Goal: Transaction & Acquisition: Purchase product/service

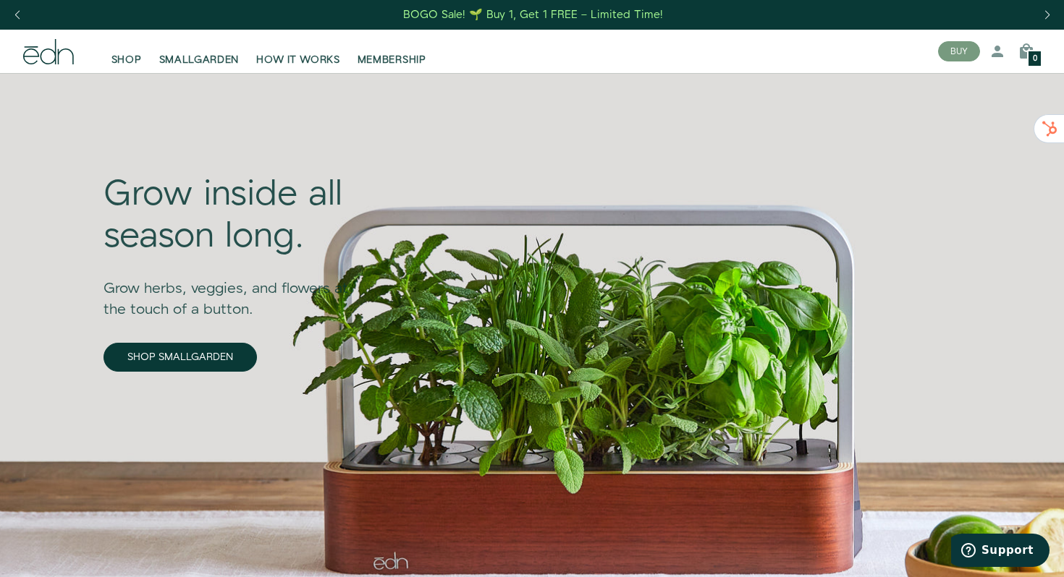
click at [216, 339] on div "Grow inside all season long. Grow herbs, veggies, and flowers at the touch of a…" at bounding box center [236, 321] width 266 height 467
click at [216, 349] on link "SHOP SMALLGARDEN" at bounding box center [179, 357] width 153 height 29
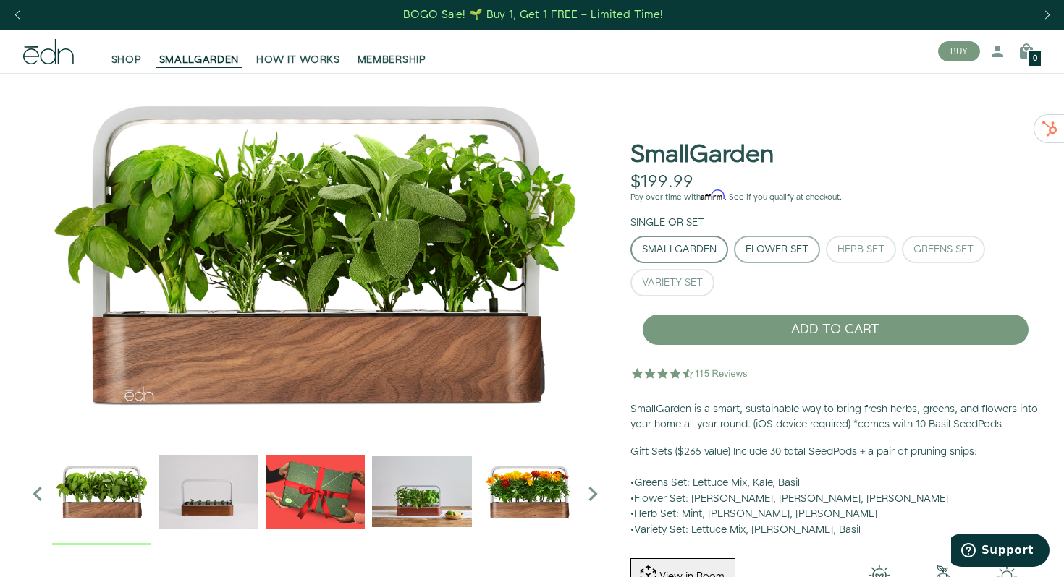
click at [770, 241] on button "Flower Set" at bounding box center [777, 249] width 86 height 27
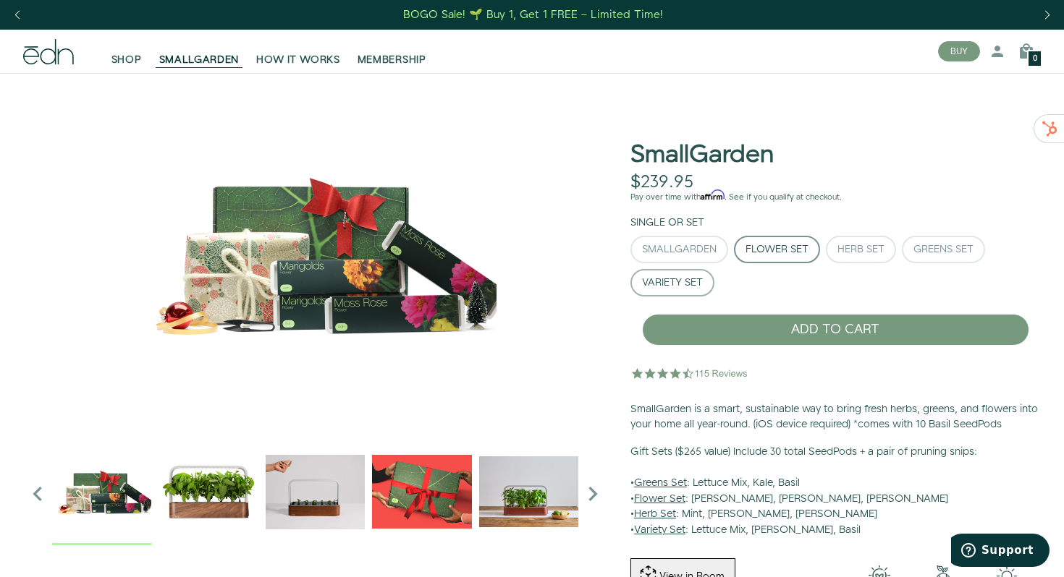
click at [666, 288] on div "Variety Set" at bounding box center [672, 283] width 61 height 10
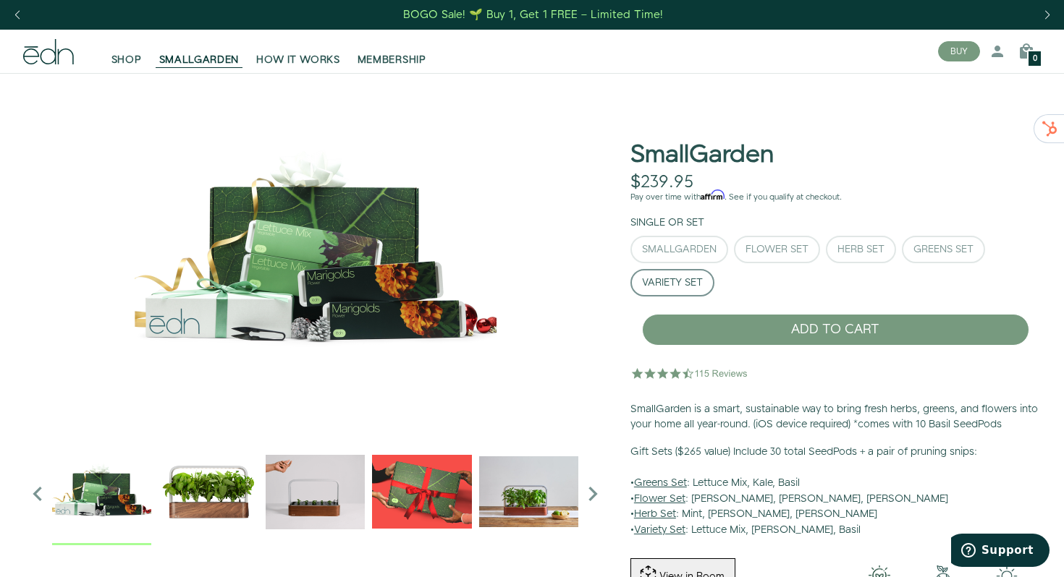
click at [685, 234] on div "Single or Set SmallGarden Flower Set Herb Set Greens Set" at bounding box center [835, 259] width 410 height 87
click at [685, 245] on div "SmallGarden" at bounding box center [679, 250] width 75 height 10
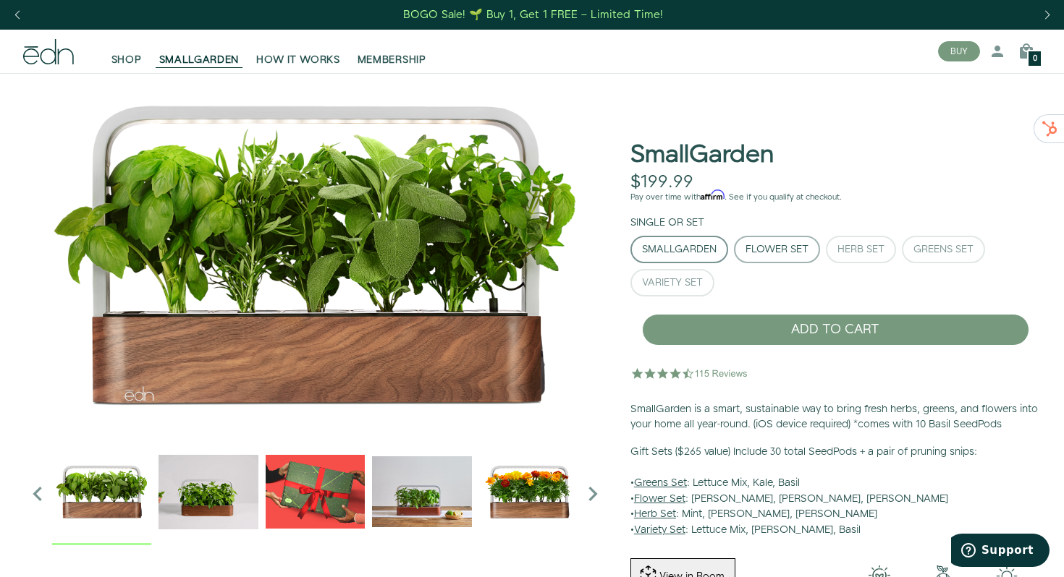
click at [773, 245] on div "Flower Set" at bounding box center [776, 250] width 63 height 10
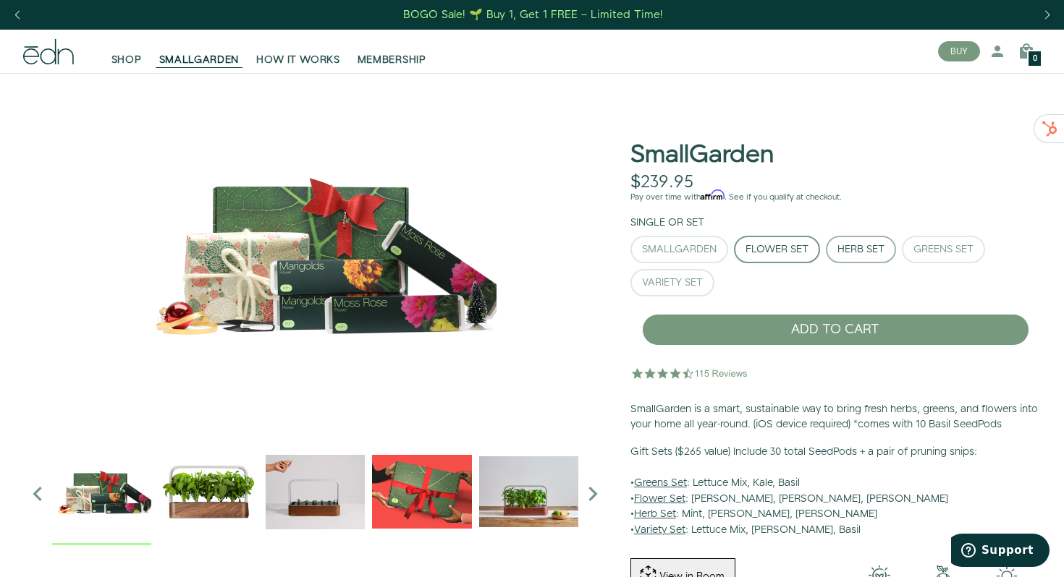
click at [879, 245] on div "Herb Set" at bounding box center [860, 250] width 47 height 10
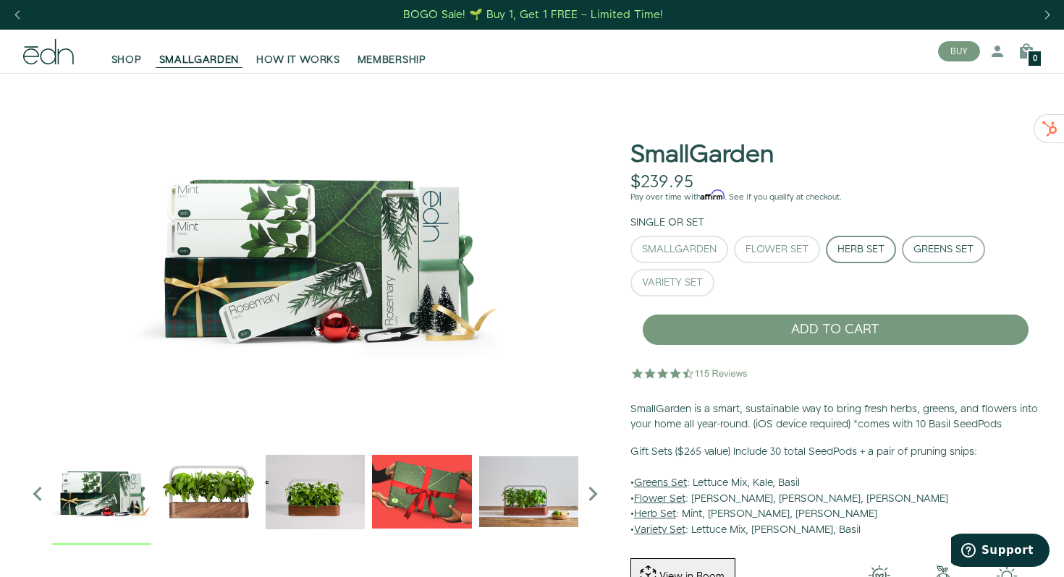
click at [967, 245] on div "Greens Set" at bounding box center [943, 250] width 60 height 10
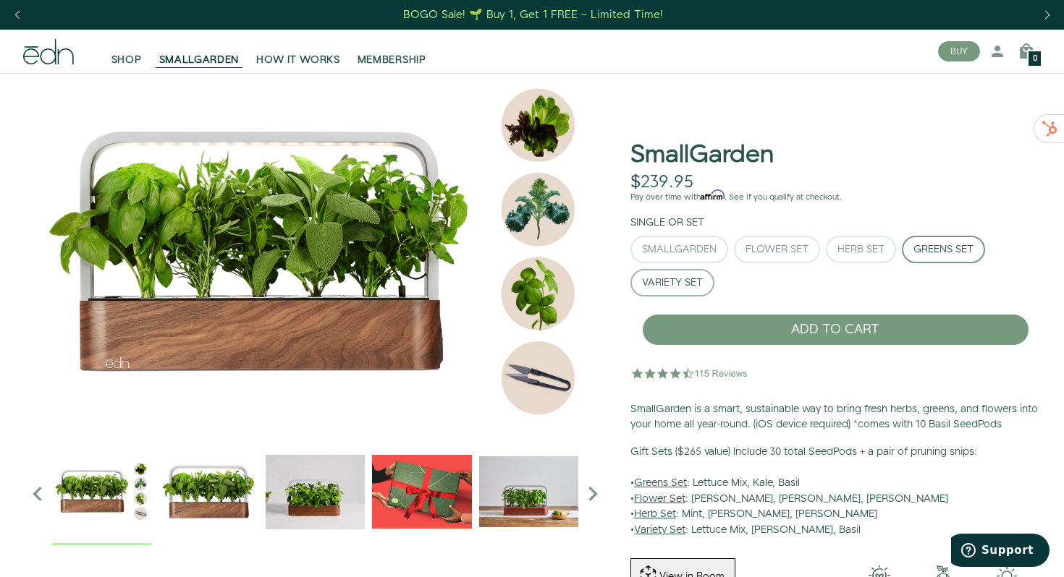
click at [703, 279] on button "Variety Set" at bounding box center [672, 282] width 84 height 27
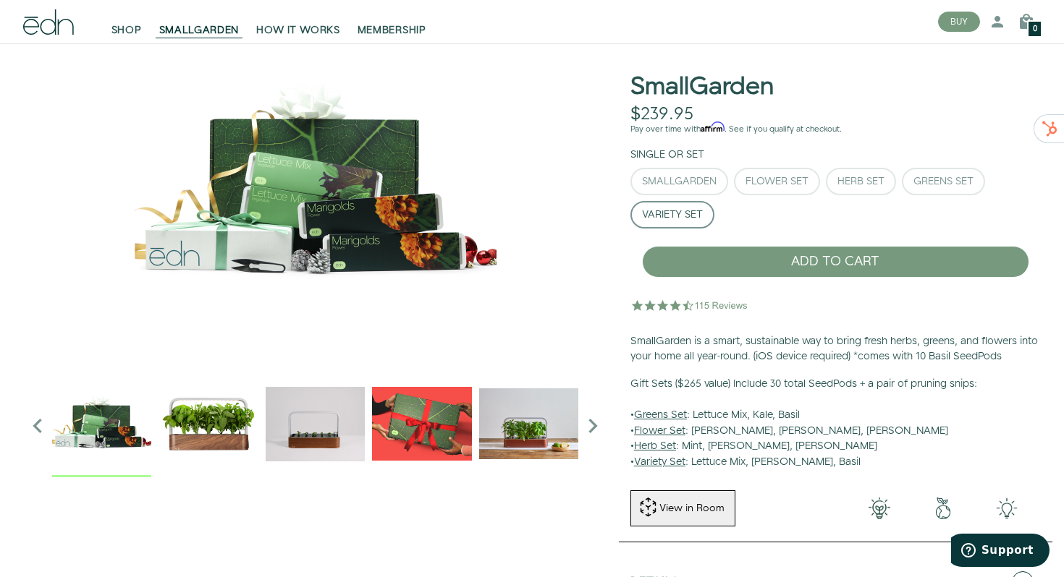
scroll to position [75, 0]
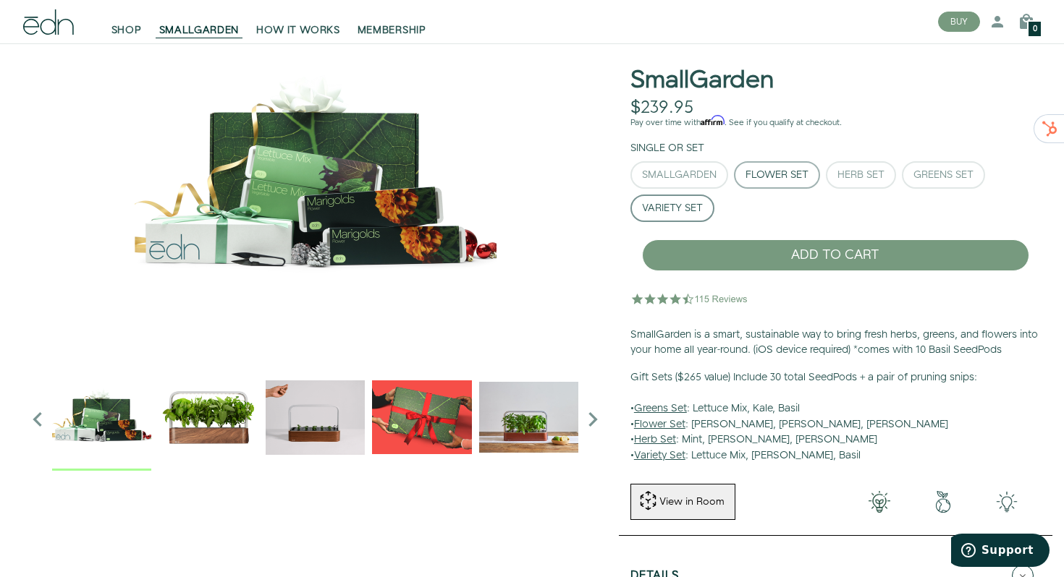
click at [787, 178] on div "Flower Set" at bounding box center [776, 175] width 63 height 10
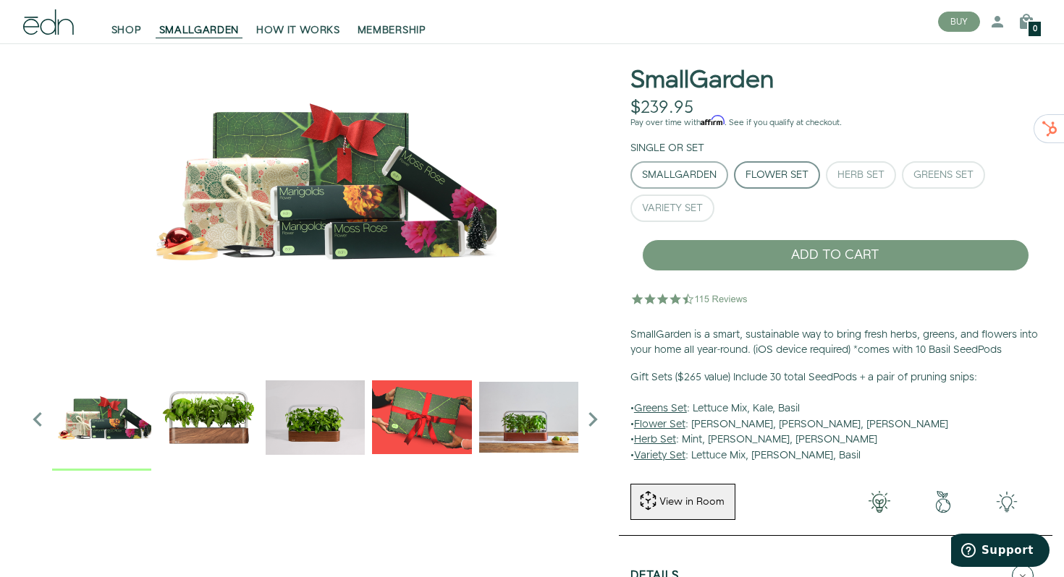
click at [698, 182] on button "SmallGarden" at bounding box center [679, 174] width 98 height 27
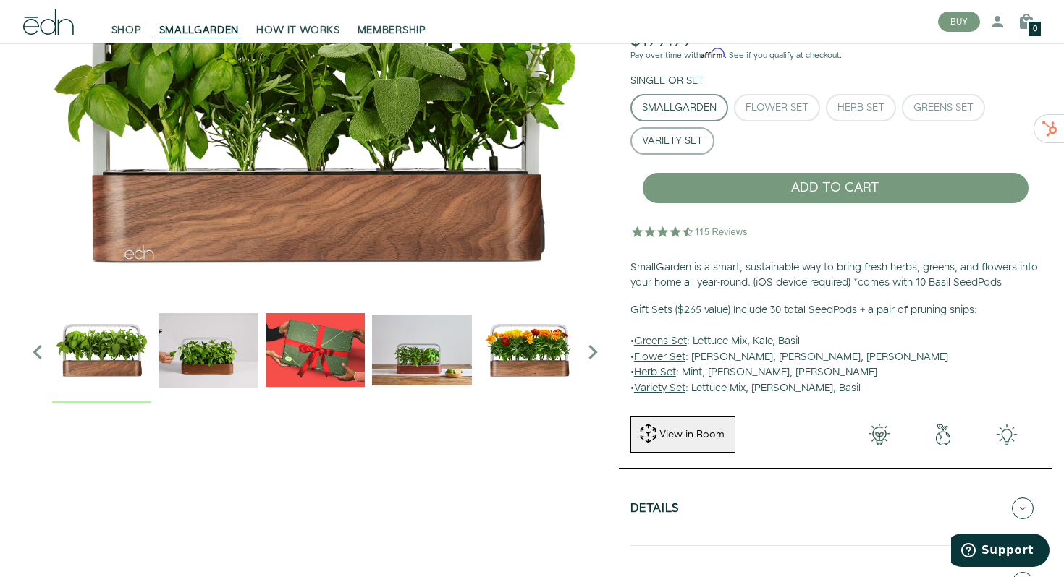
scroll to position [0, 0]
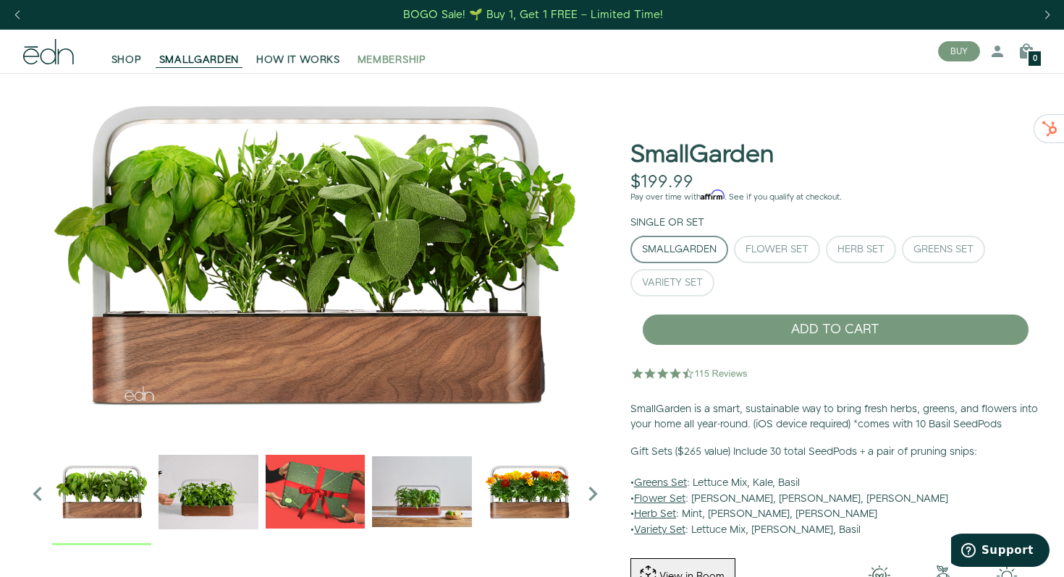
click at [400, 57] on span "MEMBERSHIP" at bounding box center [391, 60] width 69 height 14
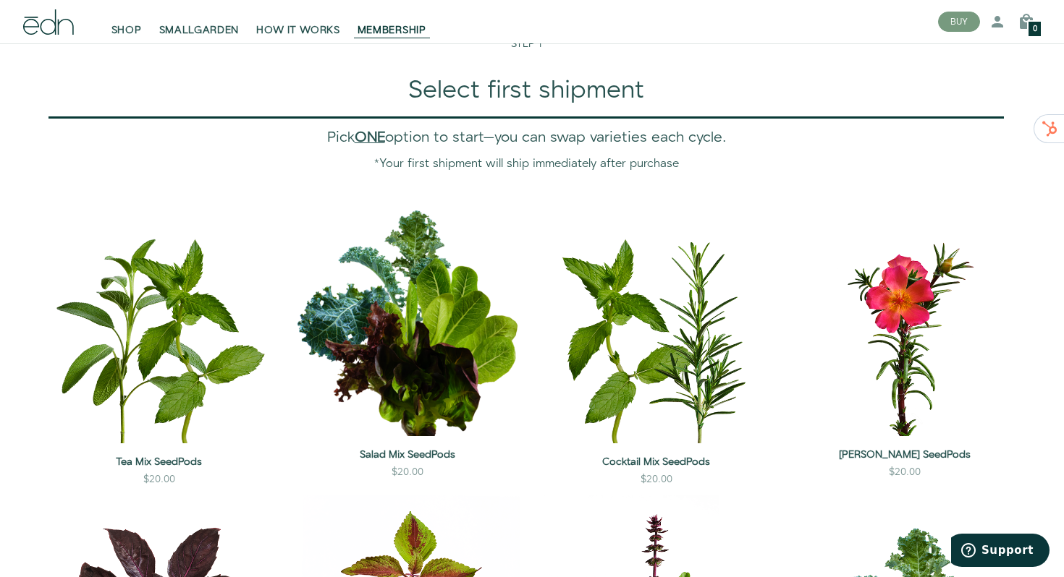
scroll to position [1230, 0]
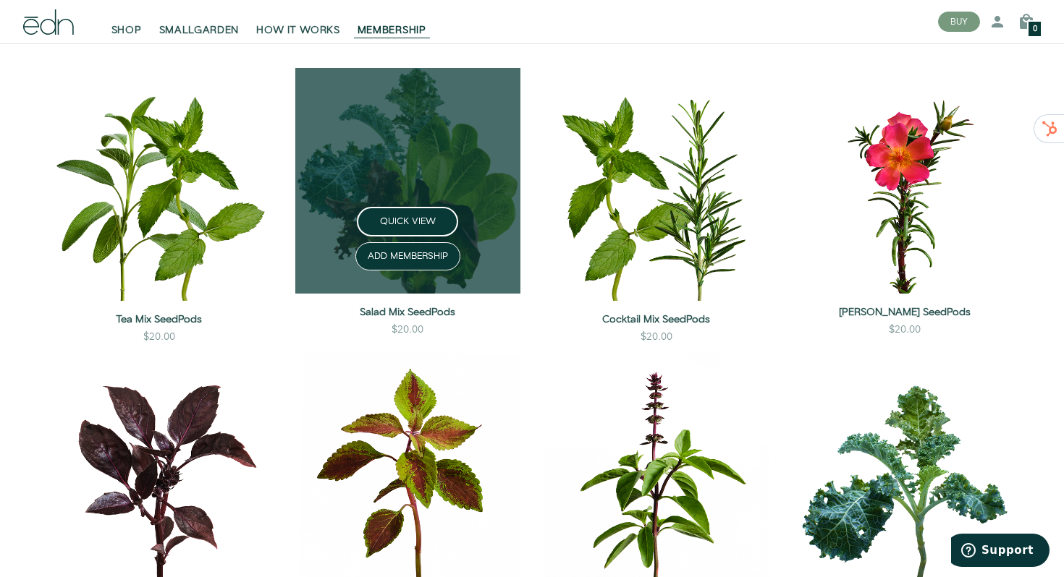
click at [416, 144] on link at bounding box center [408, 181] width 226 height 226
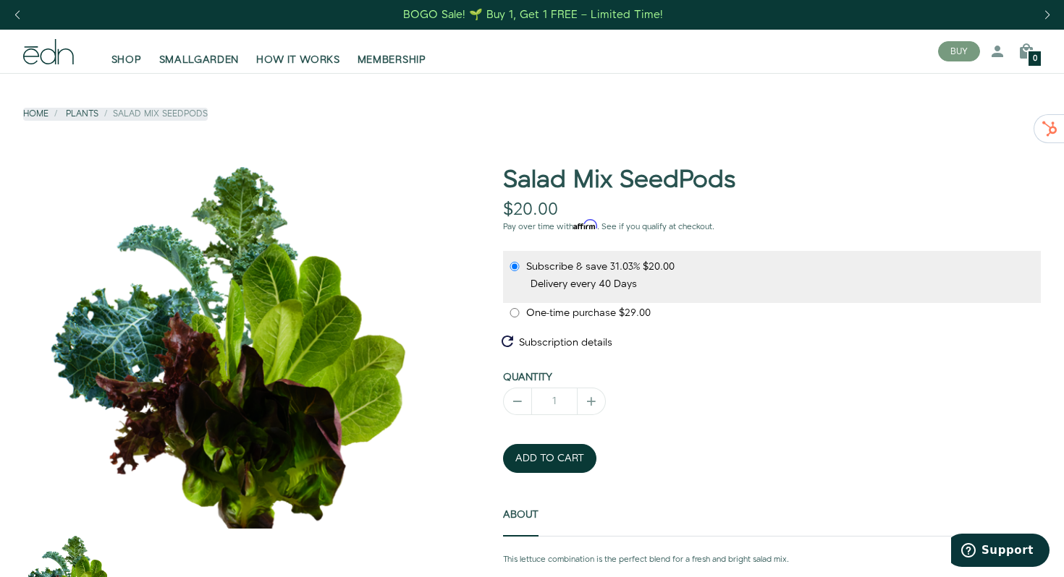
click at [22, 17] on div "Previous slide" at bounding box center [17, 15] width 20 height 32
